Goal: Task Accomplishment & Management: Use online tool/utility

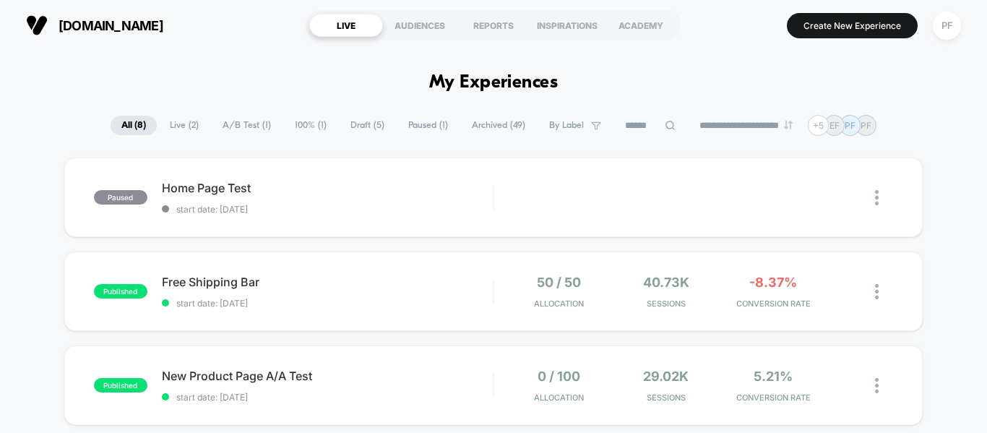
click at [935, 38] on button "PF" at bounding box center [946, 26] width 37 height 30
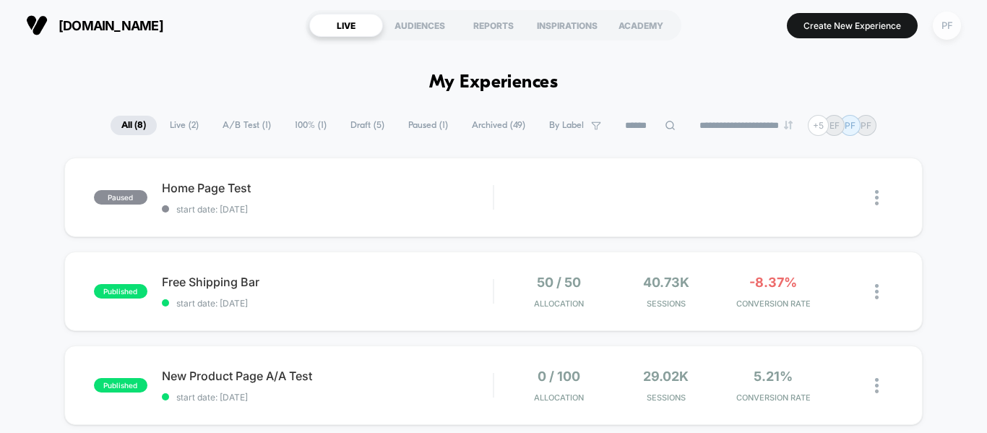
click at [948, 19] on div "PF" at bounding box center [946, 26] width 28 height 28
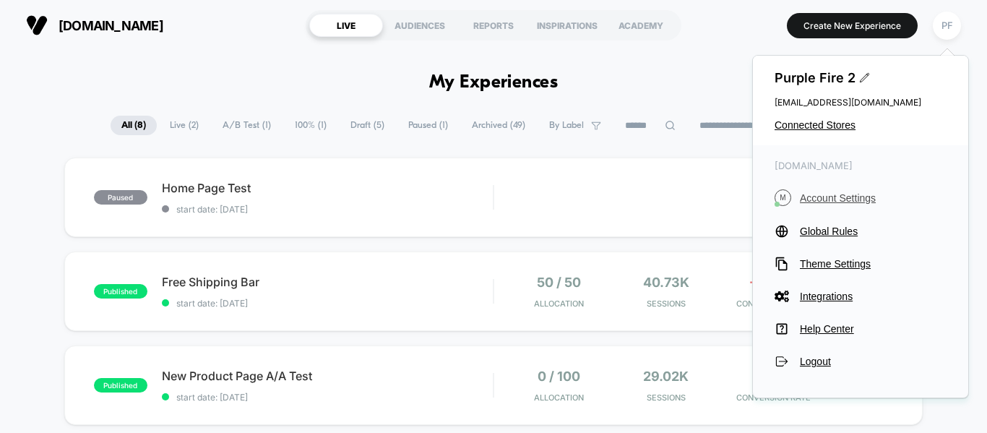
click at [849, 194] on span "Account Settings" at bounding box center [872, 198] width 147 height 12
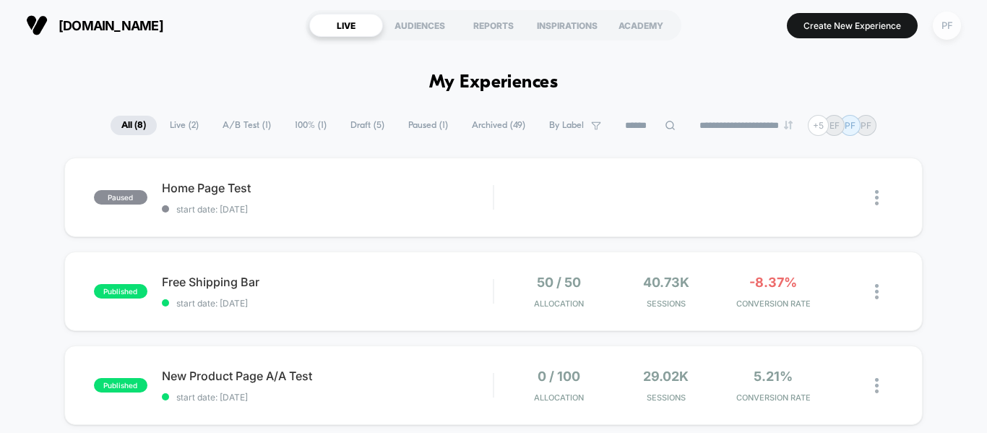
click at [949, 38] on div "PF" at bounding box center [946, 26] width 28 height 28
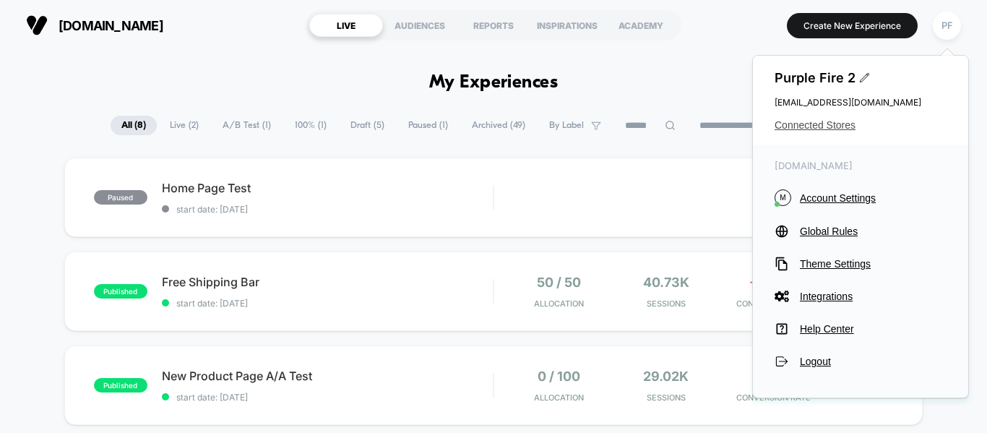
click at [794, 129] on span "Connected Stores" at bounding box center [860, 125] width 172 height 12
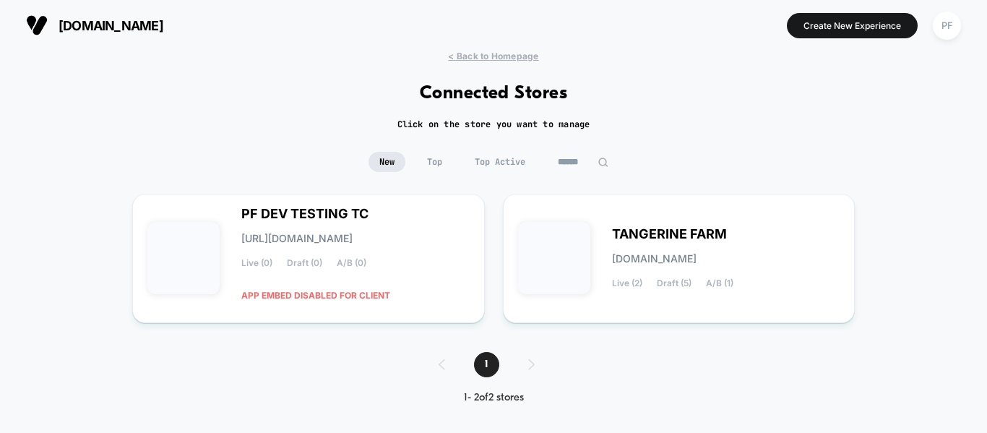
scroll to position [7, 0]
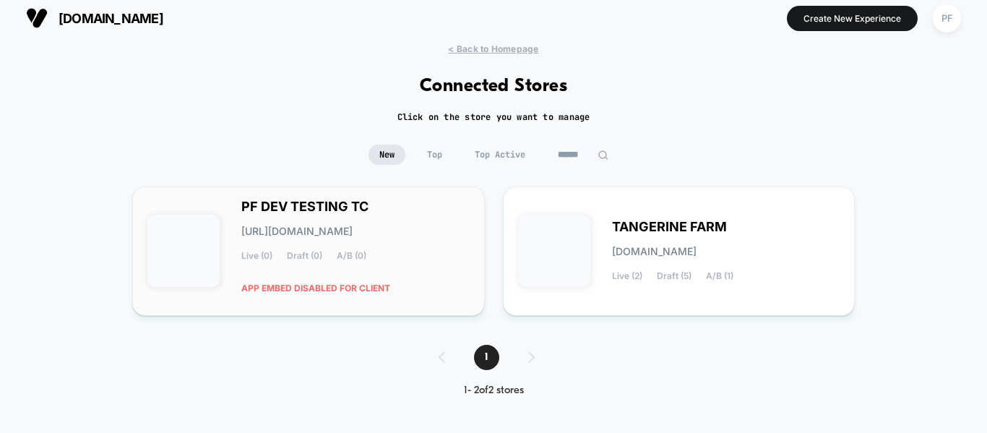
click at [290, 282] on span "APP EMBED DISABLED FOR CLIENT" at bounding box center [315, 287] width 149 height 25
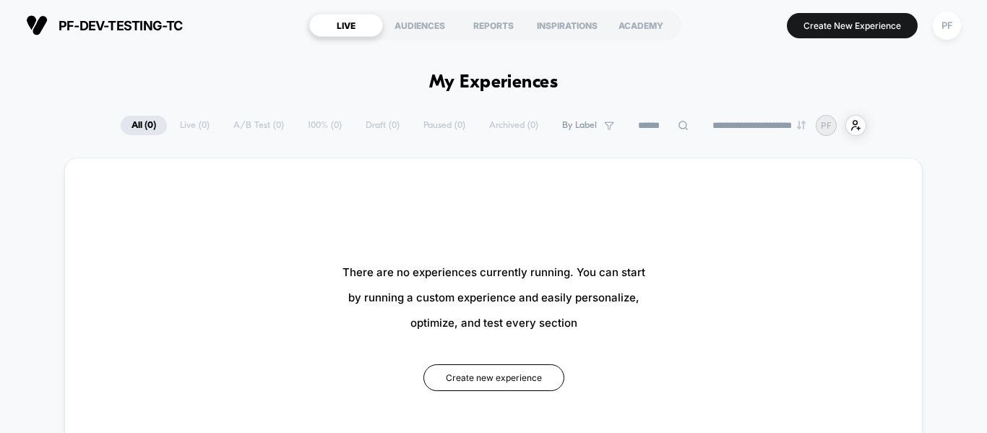
type input "***"
click at [947, 32] on div "PF" at bounding box center [946, 26] width 28 height 28
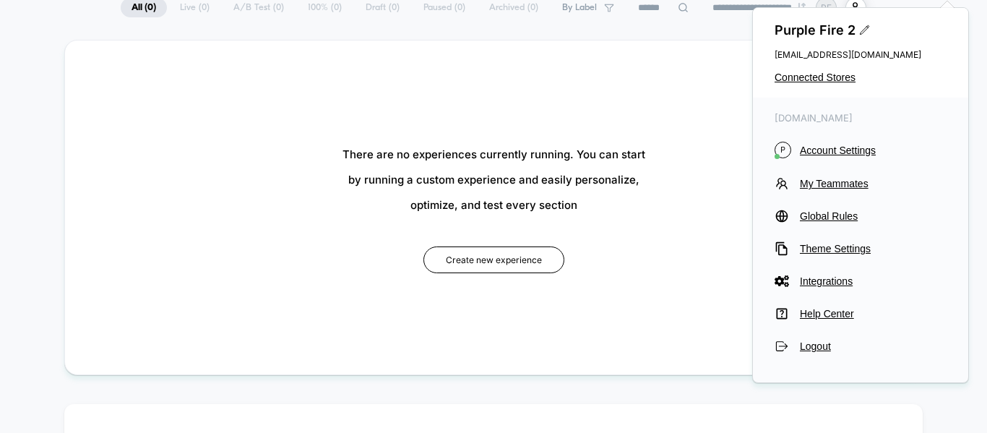
scroll to position [118, 0]
click at [797, 281] on button "Integrations" at bounding box center [860, 281] width 172 height 14
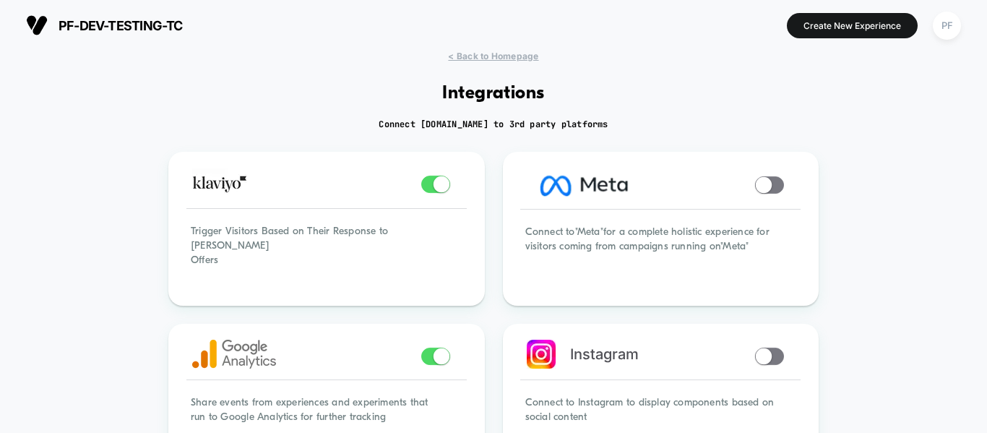
click at [930, 17] on button "PF" at bounding box center [946, 26] width 37 height 30
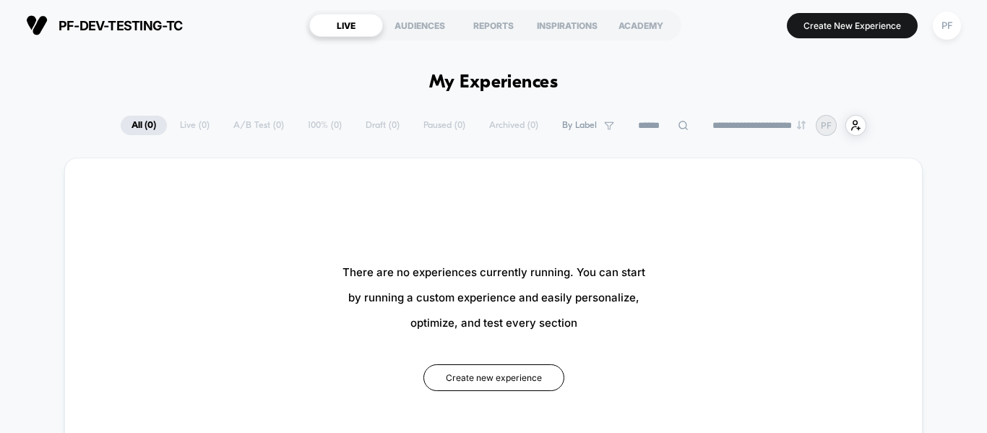
click at [933, 19] on div "PF" at bounding box center [946, 26] width 28 height 28
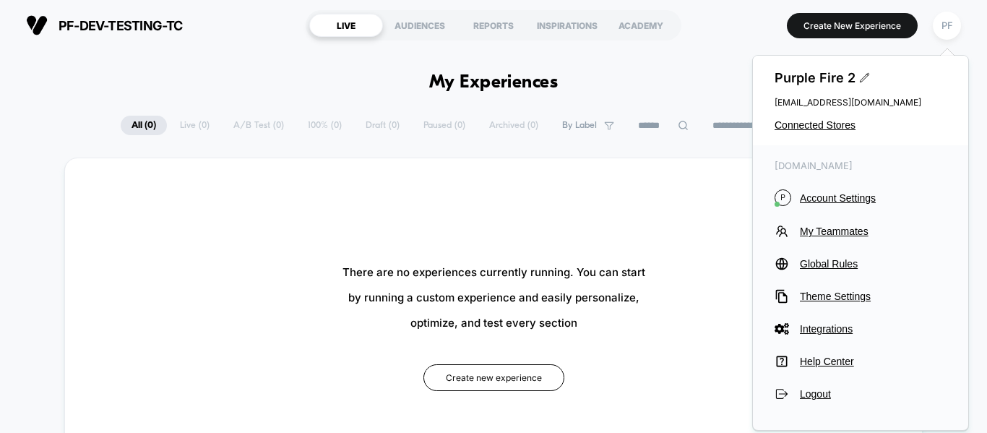
click at [814, 136] on div "Purple Fire 2 [EMAIL_ADDRESS][DOMAIN_NAME] Connected Stores" at bounding box center [860, 101] width 215 height 90
click at [814, 131] on span "Connected Stores" at bounding box center [860, 125] width 172 height 12
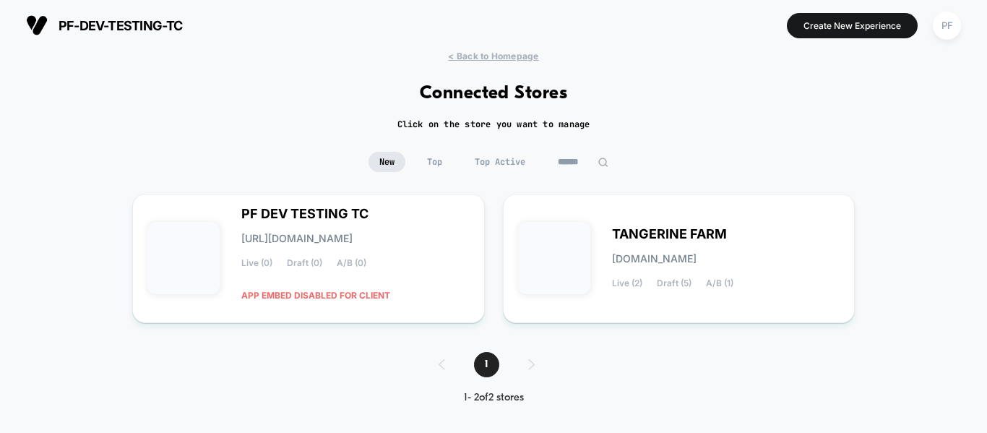
click at [438, 157] on span "Top" at bounding box center [434, 162] width 37 height 20
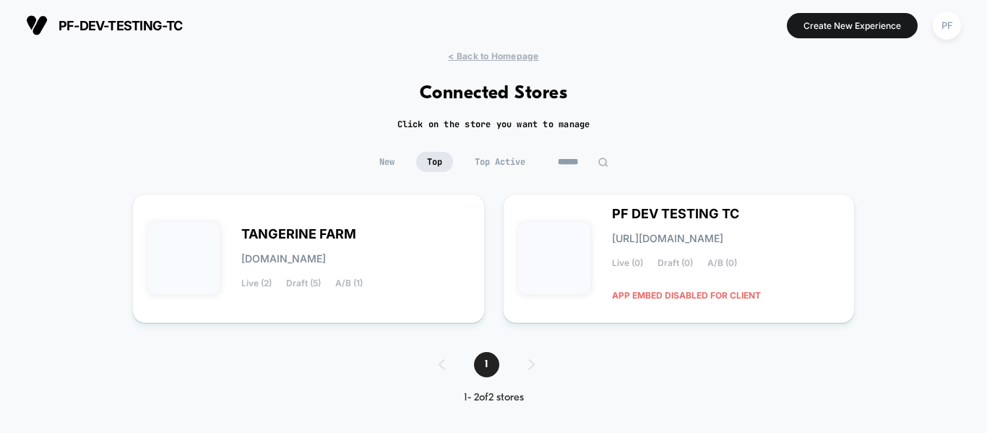
click at [468, 161] on span "Top Active" at bounding box center [500, 162] width 72 height 20
click at [555, 163] on input at bounding box center [583, 162] width 72 height 20
click at [350, 165] on span "New" at bounding box center [350, 162] width 37 height 20
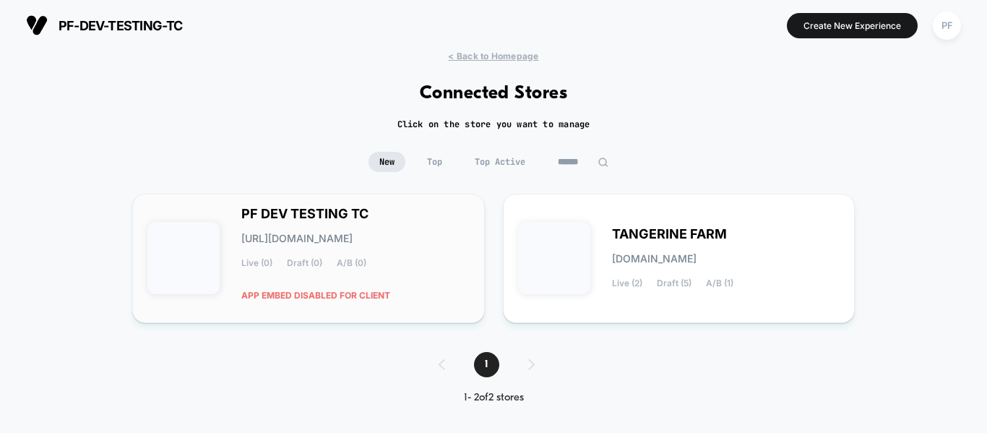
click at [328, 259] on div "Live (0) Draft (0) A/B (0)" at bounding box center [303, 263] width 125 height 10
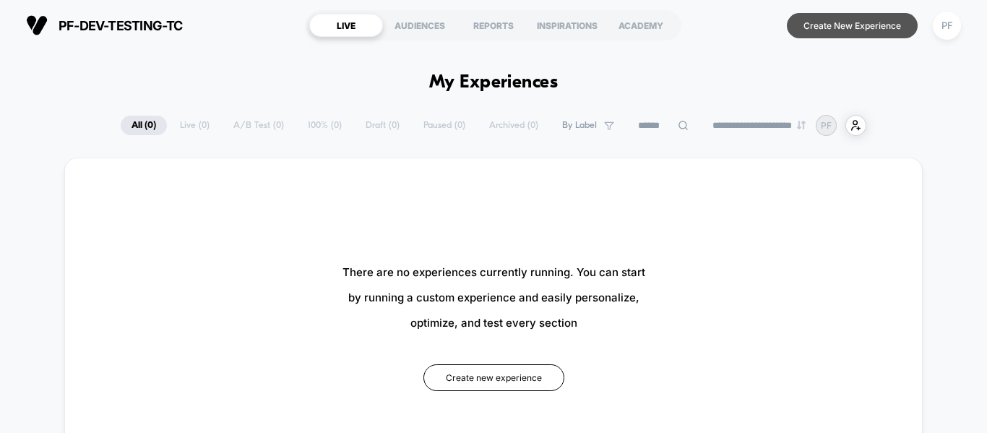
click at [844, 21] on button "Create New Experience" at bounding box center [851, 25] width 131 height 25
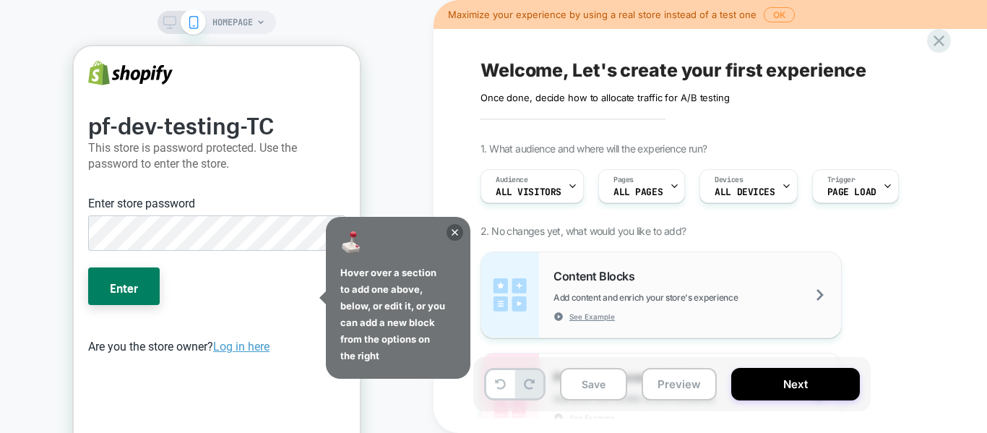
click at [597, 279] on span "Content Blocks" at bounding box center [597, 276] width 88 height 14
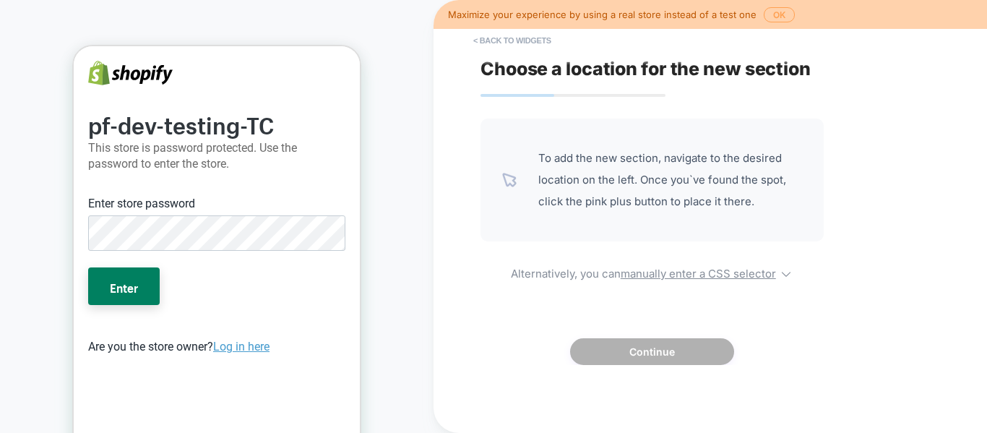
click at [781, 16] on button "OK" at bounding box center [778, 14] width 31 height 15
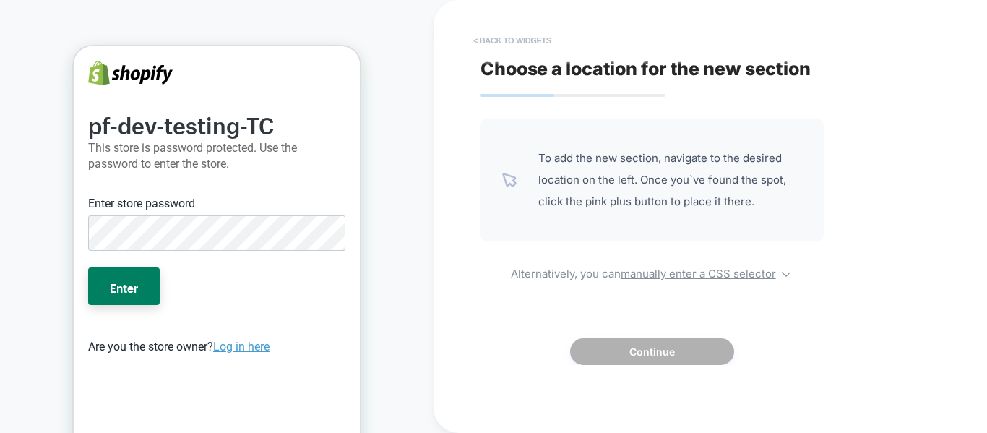
click at [496, 41] on button "< Back to widgets" at bounding box center [512, 40] width 92 height 23
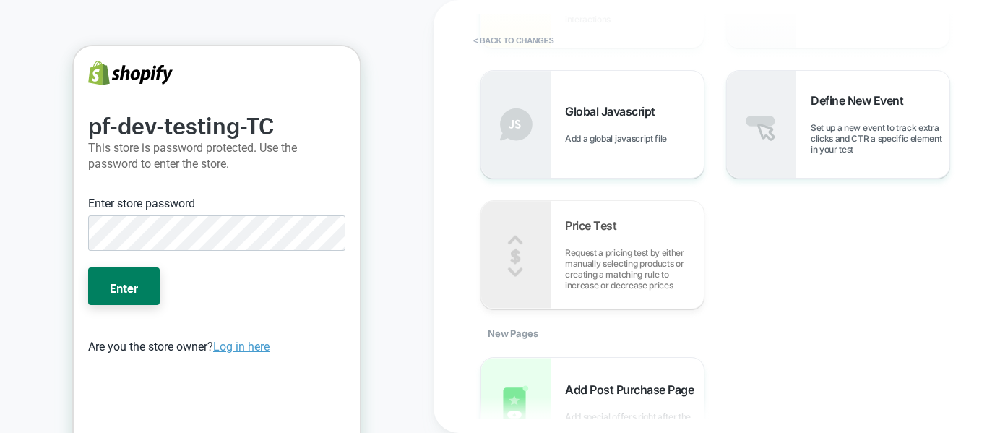
scroll to position [736, 0]
